Goal: Information Seeking & Learning: Check status

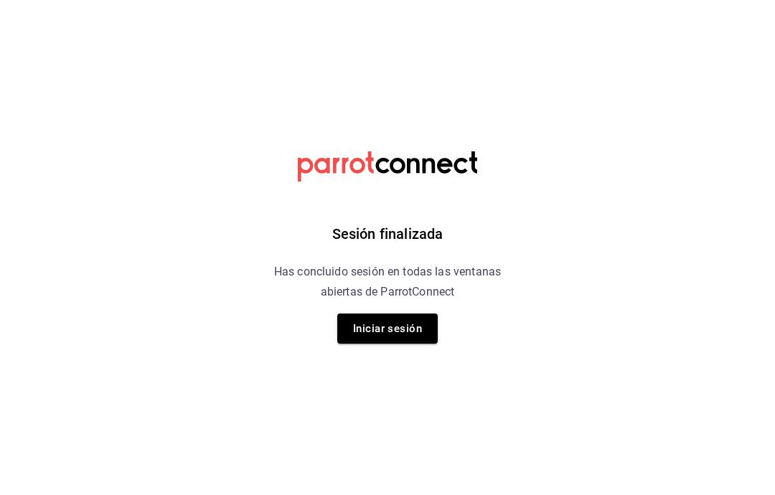
click at [403, 322] on button "Iniciar sesión" at bounding box center [387, 329] width 100 height 30
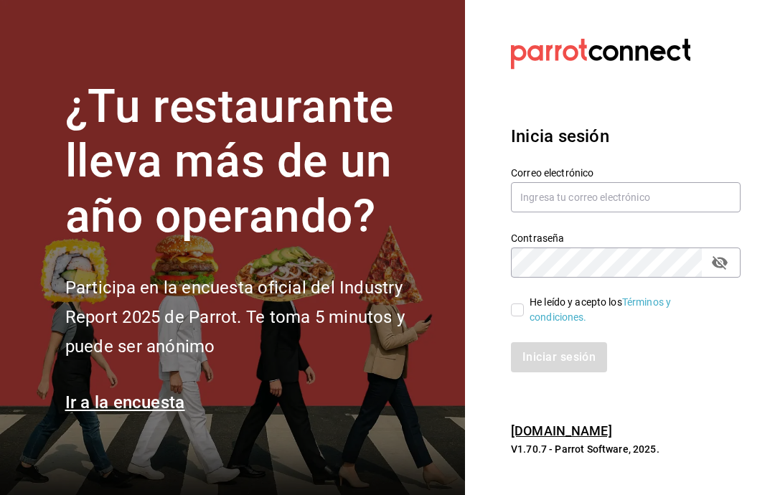
click at [664, 212] on input "text" at bounding box center [626, 197] width 230 height 30
type input "gerjillo123@gmail.com"
click at [508, 325] on div "He leído y acepto los Términos y condiciones." at bounding box center [617, 301] width 247 height 47
click at [524, 325] on span "He leído y acepto los Términos y condiciones." at bounding box center [626, 310] width 205 height 30
click at [524, 316] on input "He leído y acepto los Términos y condiciones." at bounding box center [517, 310] width 13 height 13
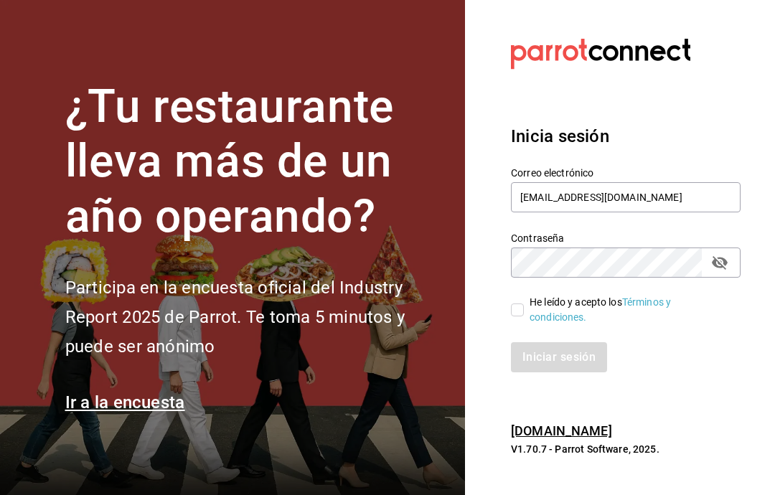
checkbox input "true"
click at [586, 372] on button "Iniciar sesión" at bounding box center [560, 357] width 98 height 30
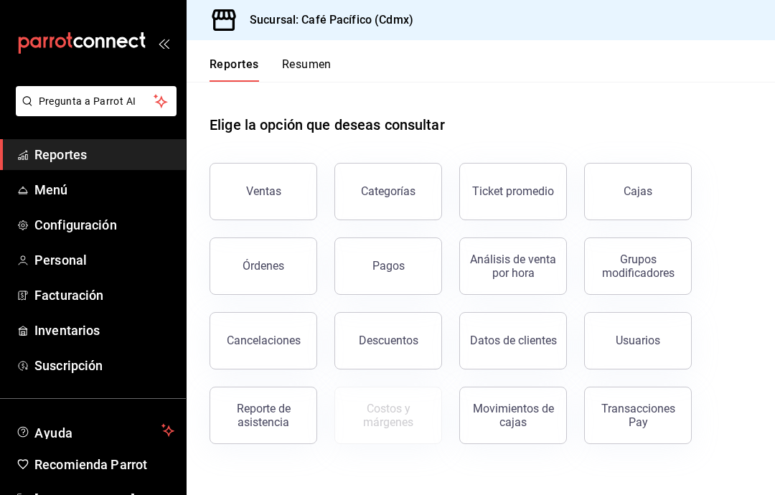
click at [296, 177] on button "Ventas" at bounding box center [264, 191] width 108 height 57
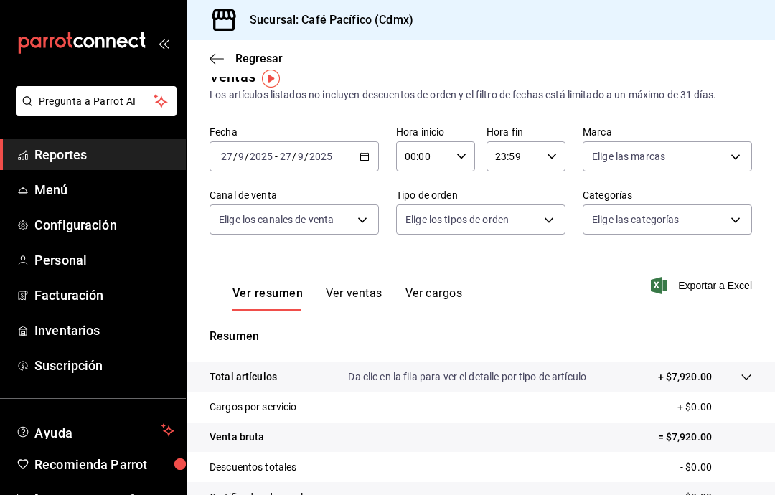
scroll to position [26, 0]
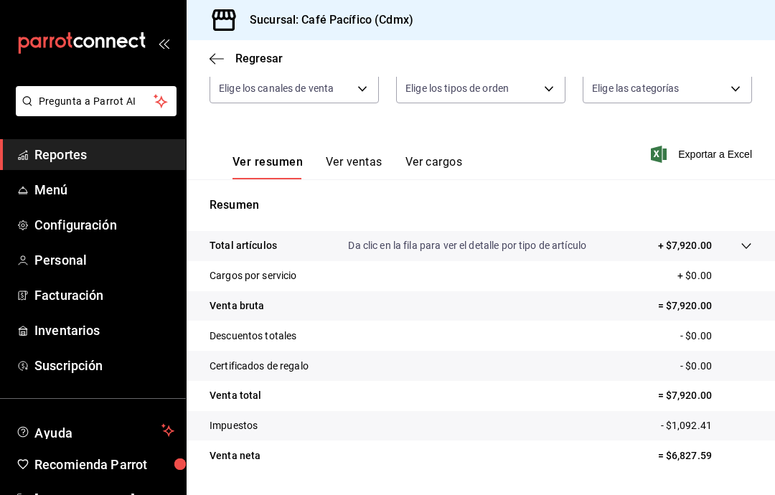
click at [774, 303] on tr "Venta bruta = $7,920.00" at bounding box center [481, 306] width 588 height 30
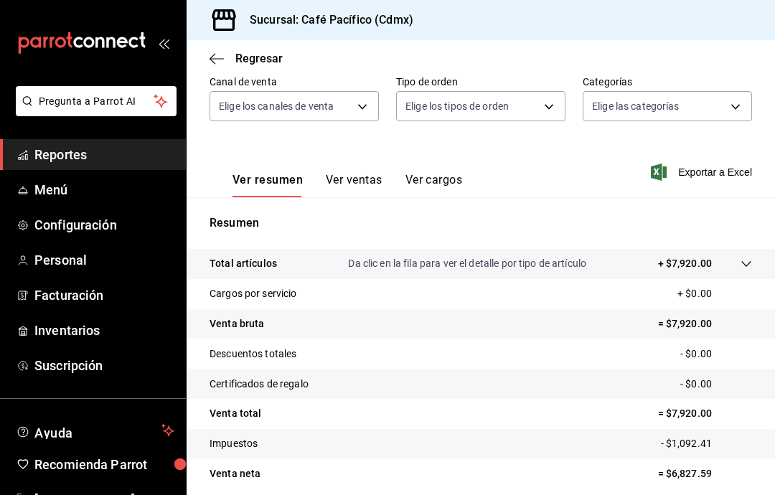
scroll to position [135, 0]
click at [136, 155] on span "Reportes" at bounding box center [104, 154] width 140 height 19
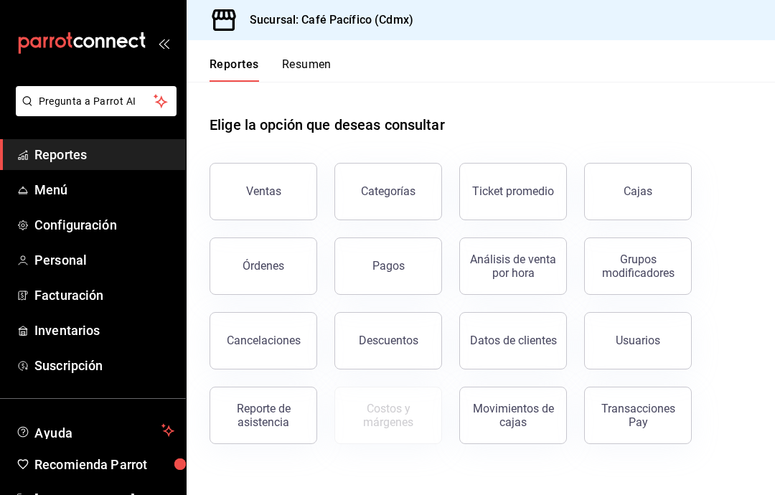
click at [266, 429] on button "Reporte de asistencia" at bounding box center [264, 415] width 108 height 57
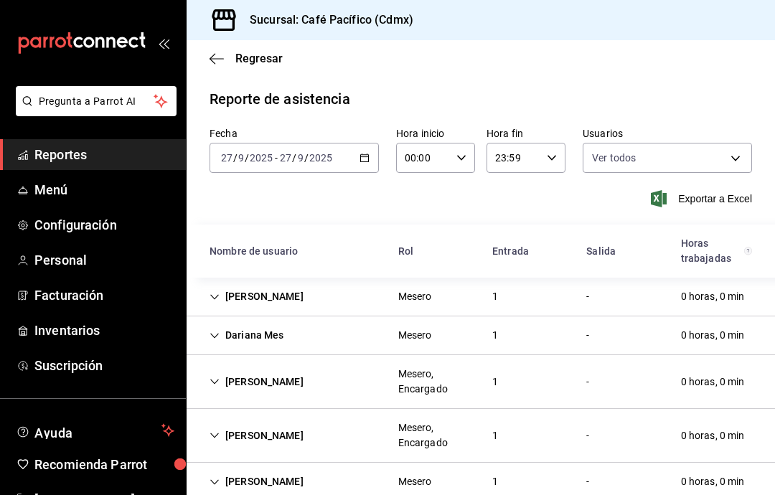
click at [242, 297] on div "Jared Mes" at bounding box center [256, 296] width 117 height 27
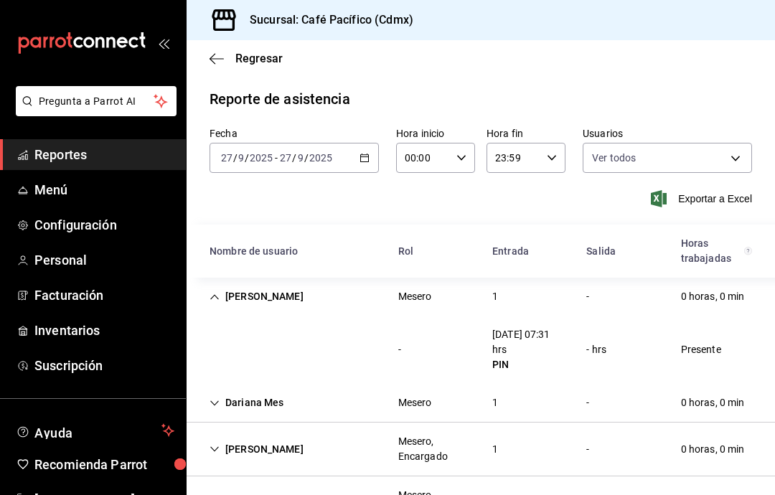
click at [247, 293] on div "Jared Mes" at bounding box center [256, 296] width 117 height 27
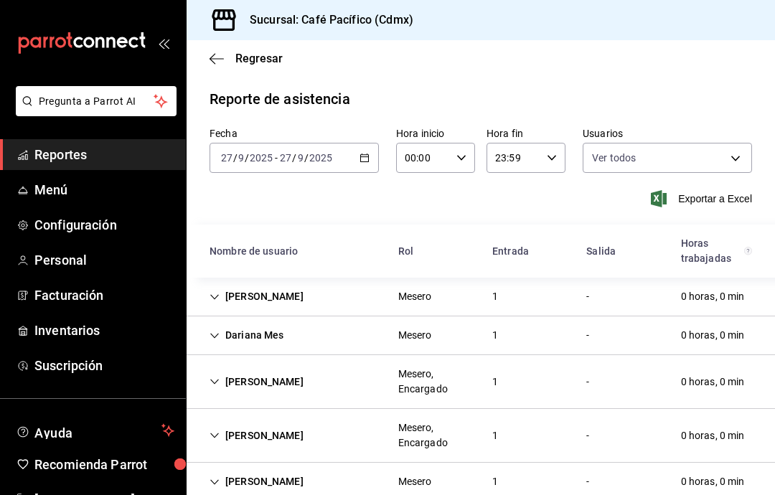
click at [227, 332] on div "Dariana Mes" at bounding box center [246, 335] width 97 height 27
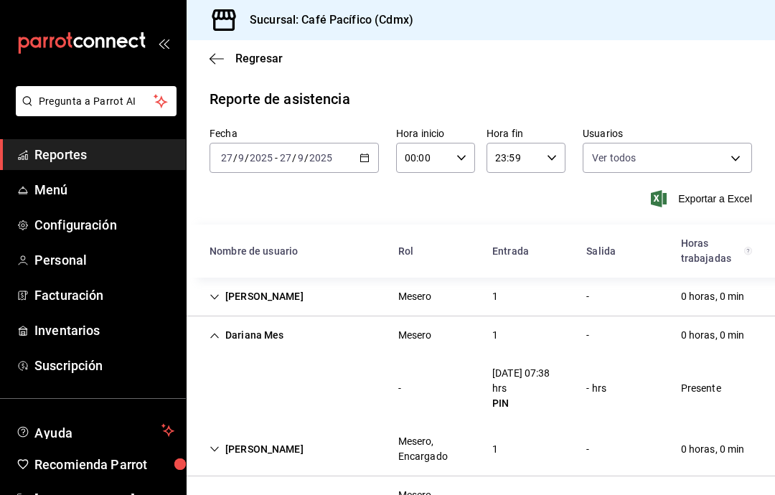
click at [266, 337] on div "Dariana Mes" at bounding box center [246, 335] width 97 height 27
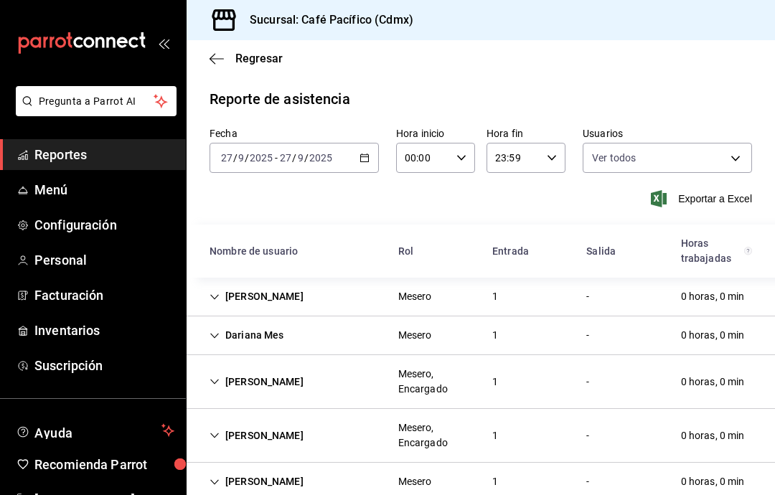
click at [268, 371] on div "Manuel Mes" at bounding box center [256, 382] width 117 height 27
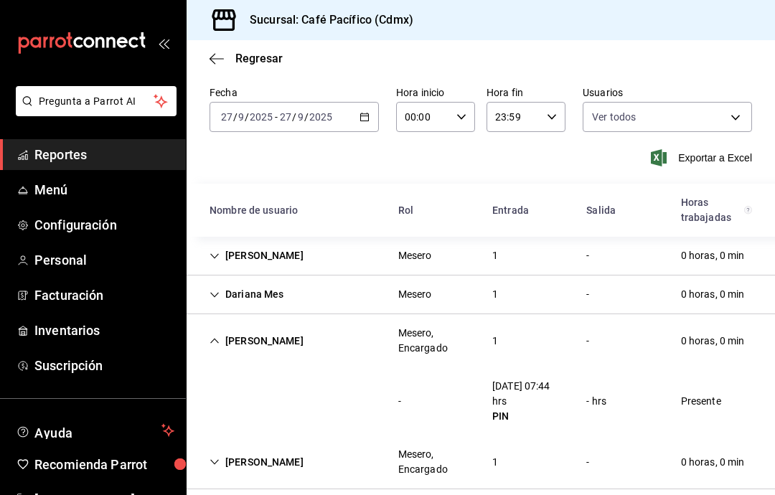
scroll to position [39, 0]
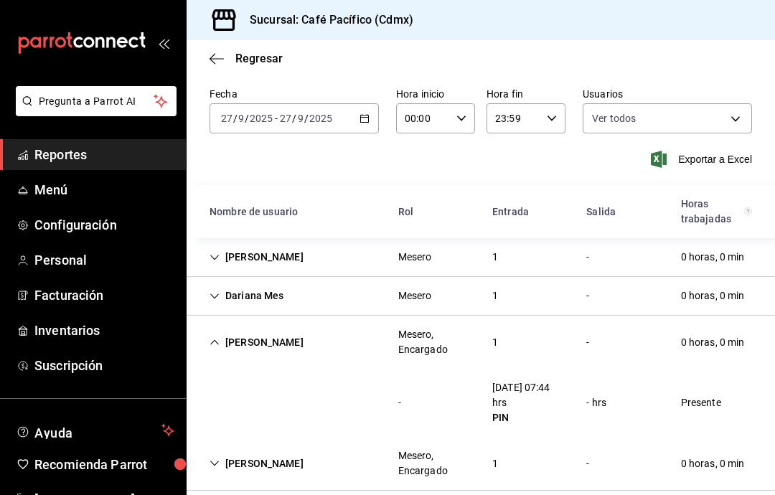
click at [265, 343] on div "Manuel Mes" at bounding box center [256, 342] width 117 height 27
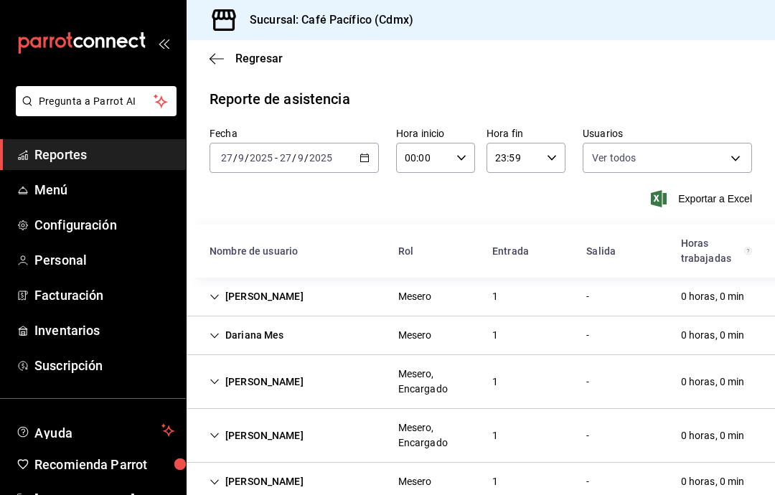
click at [250, 375] on div "Manuel Mes" at bounding box center [256, 382] width 117 height 27
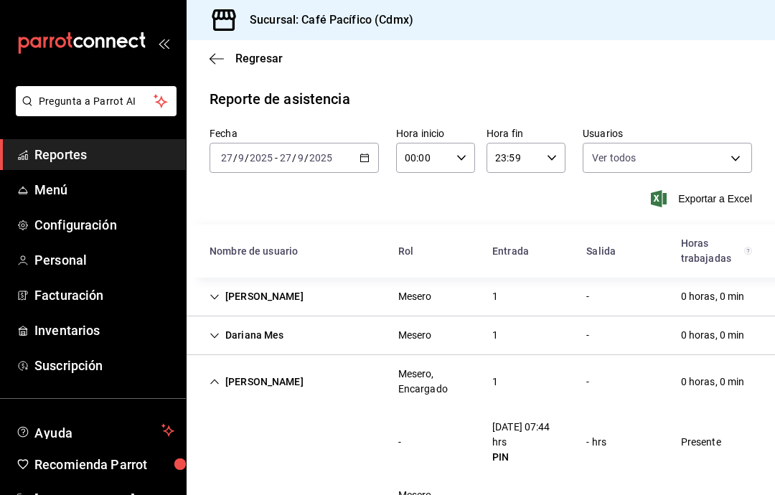
click at [249, 380] on div "Manuel Mes" at bounding box center [256, 382] width 117 height 27
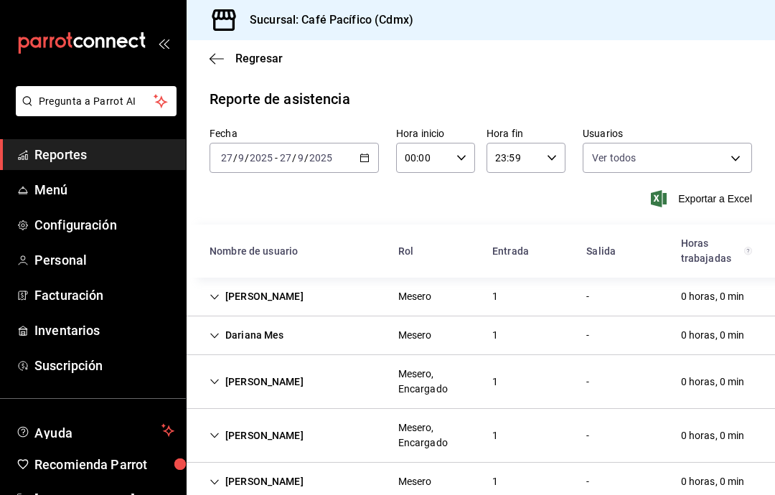
click at [273, 427] on div "Benjamin Coc" at bounding box center [256, 436] width 117 height 27
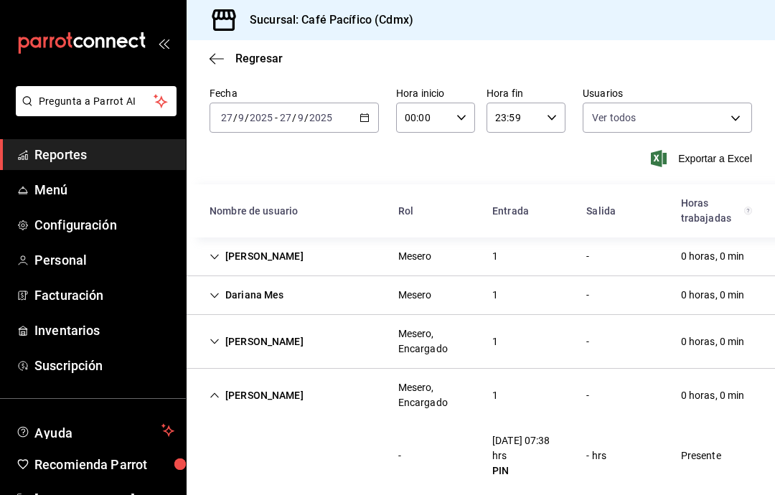
scroll to position [39, 0]
click at [304, 370] on div "Benjamin Coc Mesero, Encargado 1 - 0 horas, 0 min" at bounding box center [481, 396] width 588 height 53
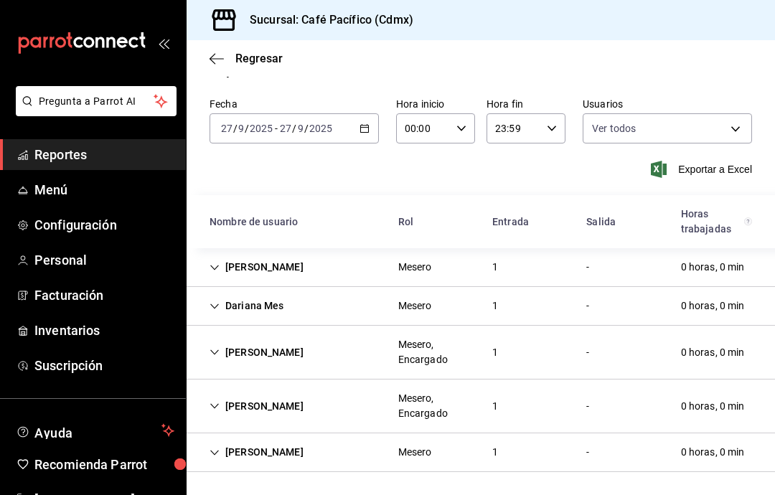
scroll to position [0, 0]
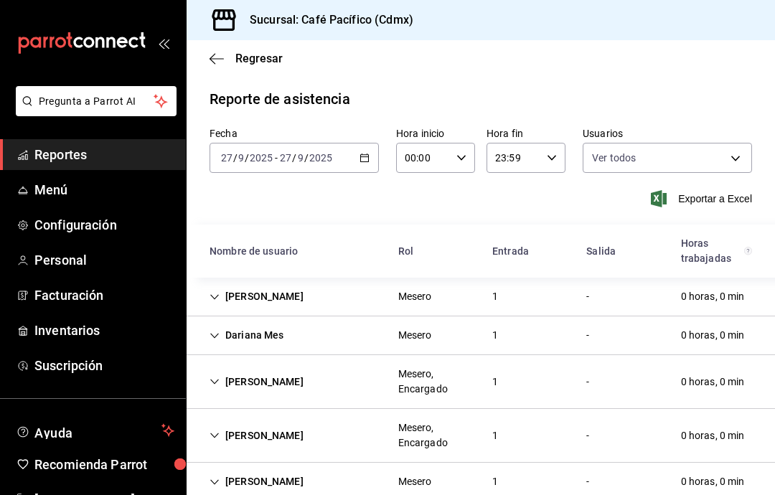
click at [288, 463] on div "Daniel Coc Mesero 1 - 0 horas, 0 min" at bounding box center [481, 482] width 588 height 39
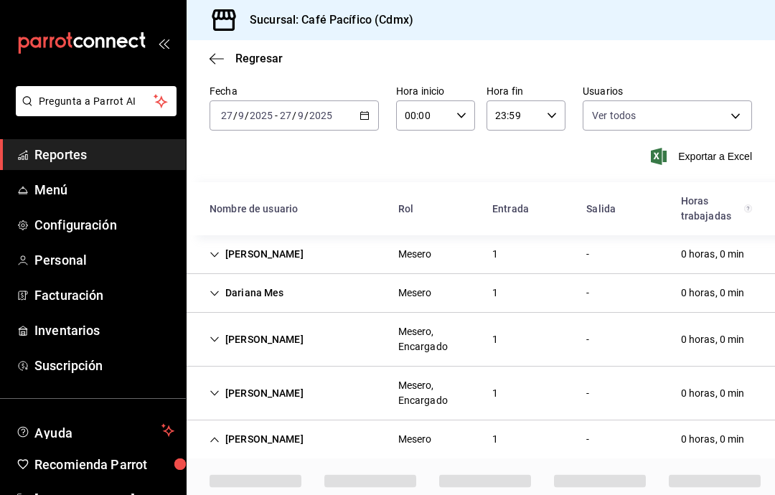
scroll to position [39, 0]
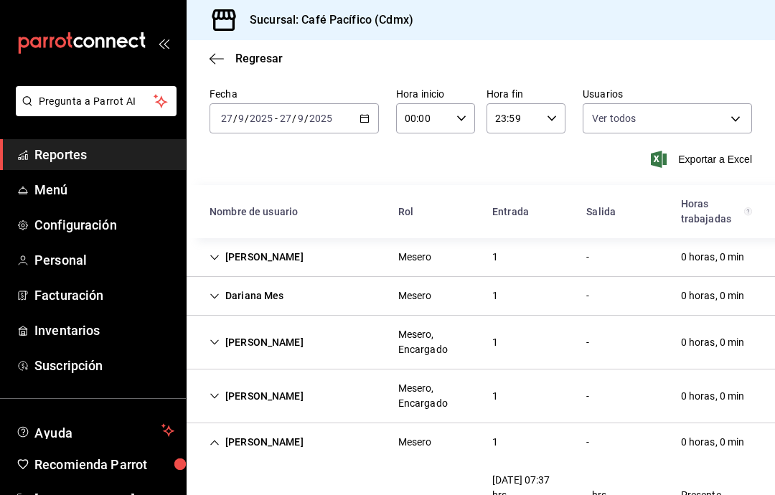
click at [298, 316] on div "Manuel Mes Mesero, Encargado 1 - 0 horas, 0 min" at bounding box center [481, 343] width 588 height 54
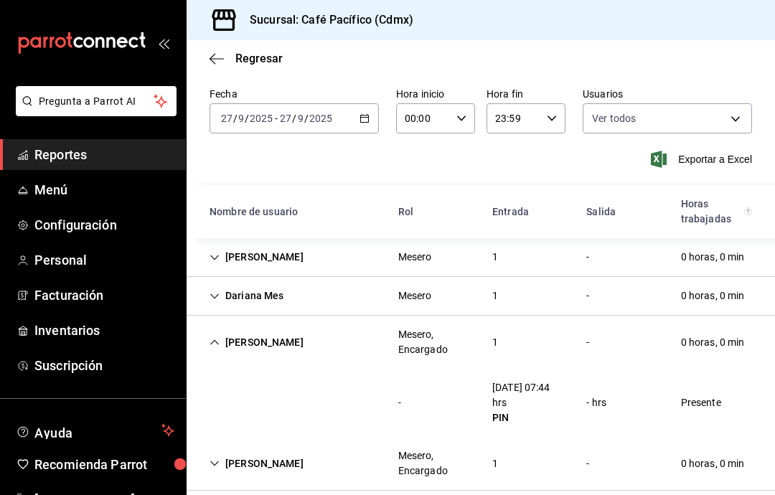
scroll to position [39, 0]
click at [275, 330] on div "Manuel Mes" at bounding box center [256, 343] width 117 height 27
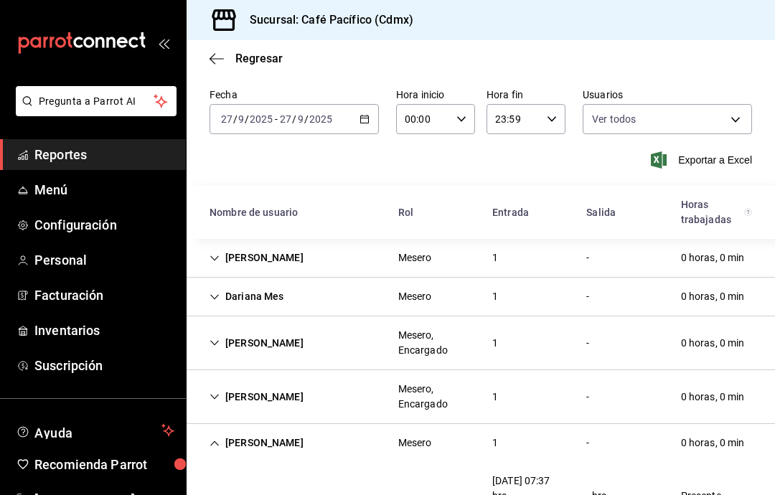
click at [270, 430] on div "Daniel Coc" at bounding box center [256, 443] width 117 height 27
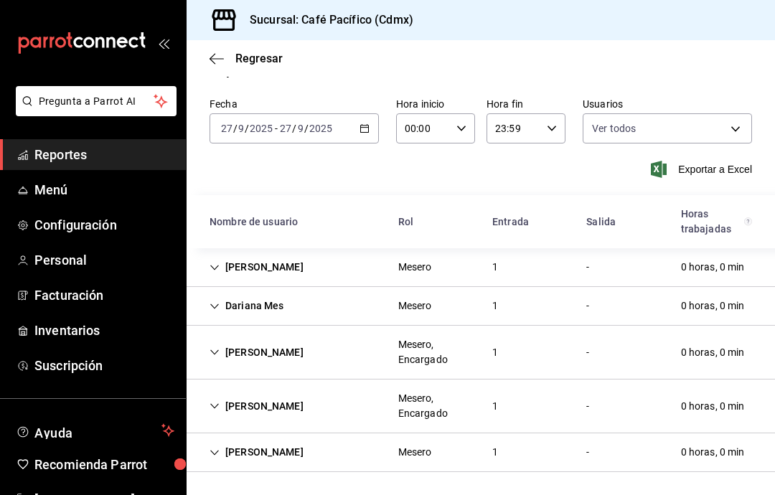
scroll to position [0, 0]
